Goal: Task Accomplishment & Management: Manage account settings

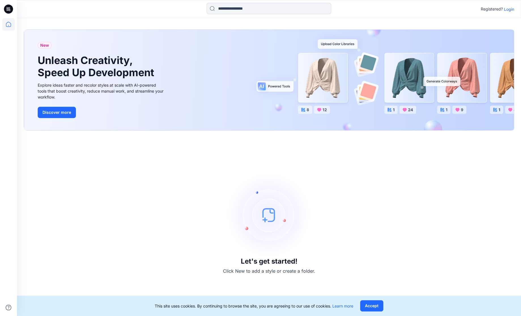
click at [513, 7] on p "Login" at bounding box center [509, 9] width 10 height 6
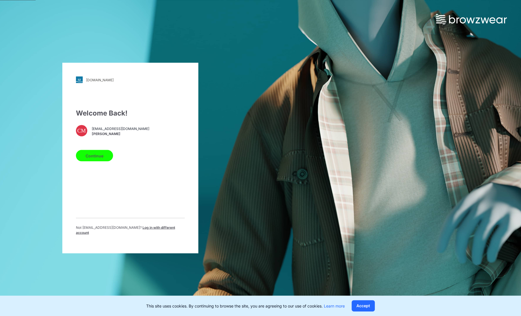
click at [90, 158] on button "Continue" at bounding box center [94, 155] width 37 height 11
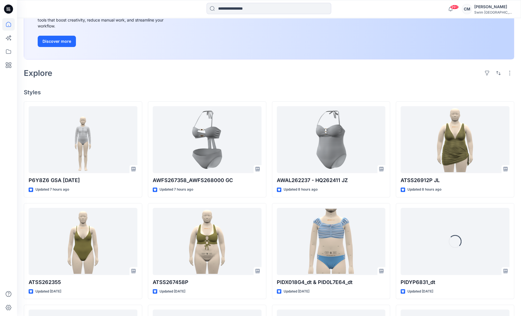
scroll to position [91, 0]
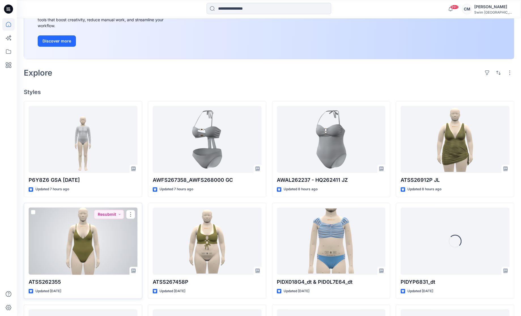
click at [102, 242] on div at bounding box center [83, 241] width 109 height 67
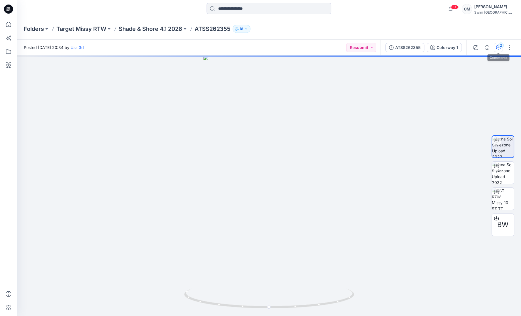
click at [498, 46] on div "2" at bounding box center [501, 46] width 6 height 6
